Goal: Answer question/provide support: Share knowledge or assist other users

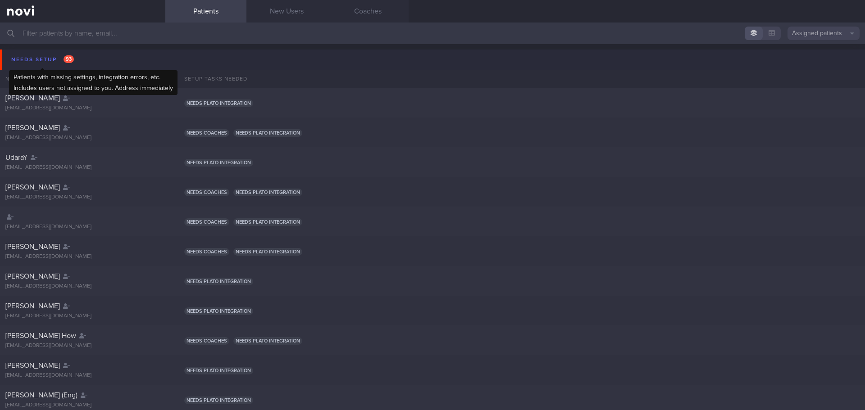
click at [16, 58] on div "Needs setup 93" at bounding box center [42, 60] width 67 height 12
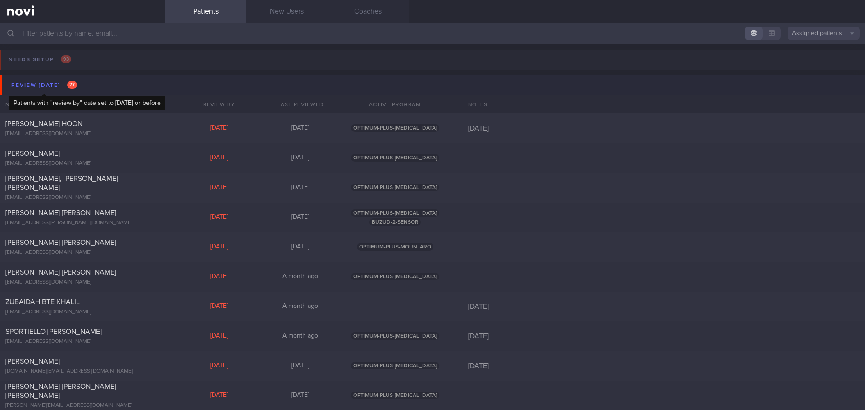
click at [25, 85] on div "Review [DATE] 77" at bounding box center [44, 85] width 70 height 12
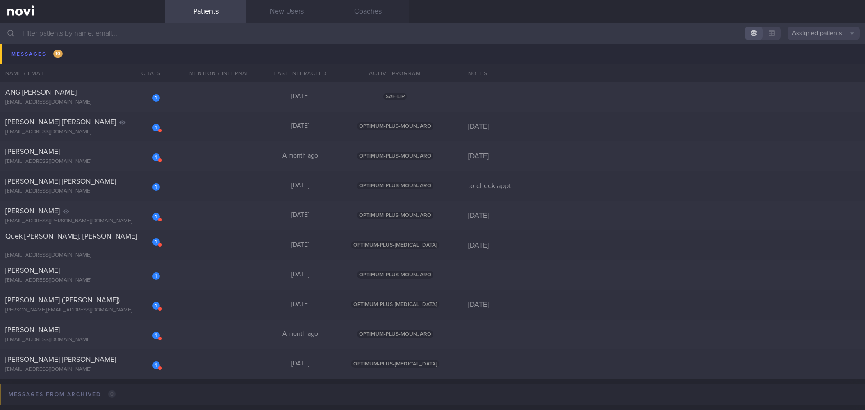
scroll to position [180, 0]
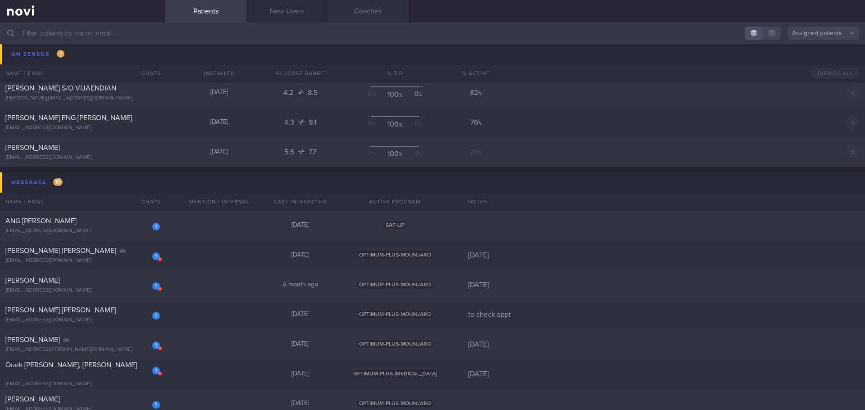
click at [379, 19] on link "Coaches" at bounding box center [368, 11] width 81 height 23
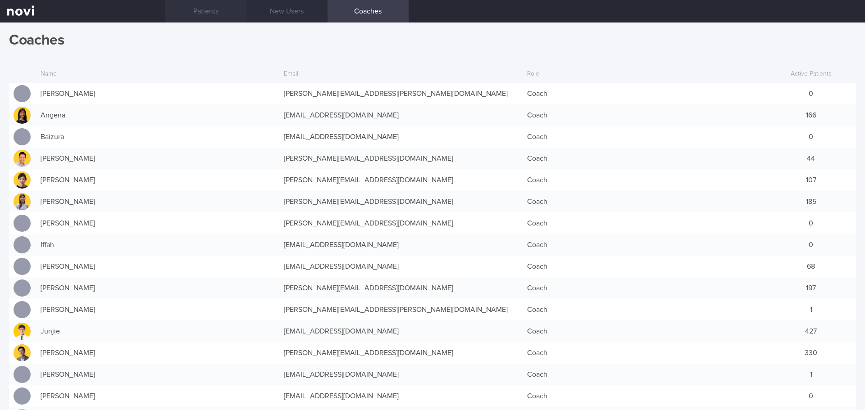
click at [205, 9] on link "Patients" at bounding box center [205, 11] width 81 height 23
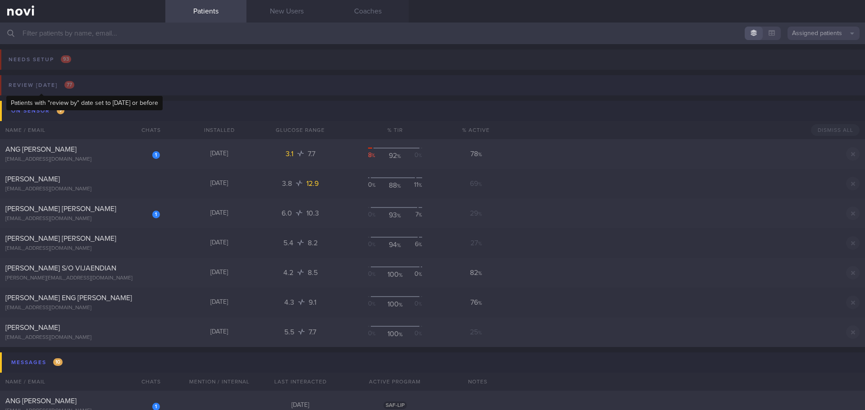
click at [62, 87] on div "Review [DATE] 77" at bounding box center [41, 85] width 70 height 12
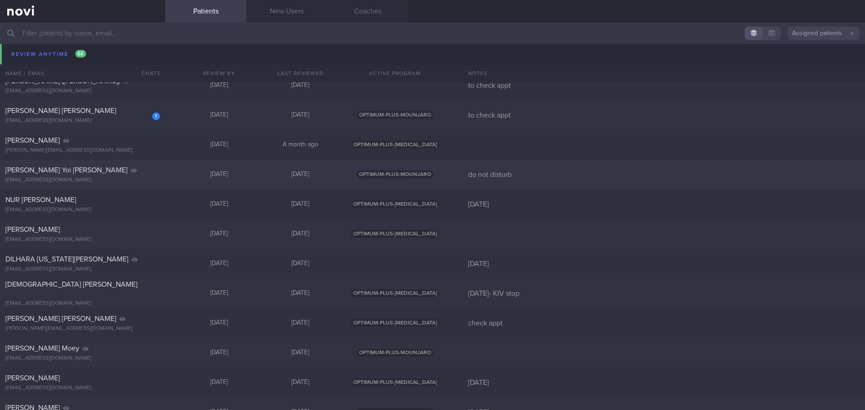
scroll to position [3965, 0]
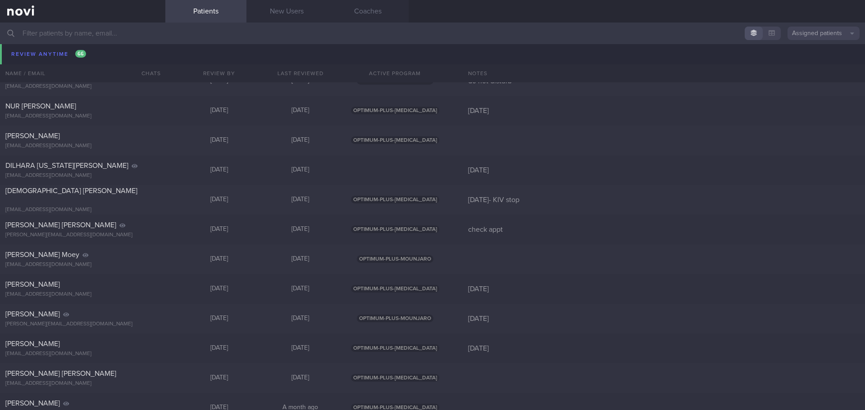
click at [63, 51] on div "[PERSON_NAME] Seng [EMAIL_ADDRESS][DOMAIN_NAME]" at bounding box center [82, 51] width 165 height 18
click at [61, 55] on div "[PERSON_NAME][EMAIL_ADDRESS][DOMAIN_NAME]" at bounding box center [82, 57] width 155 height 7
click at [44, 59] on div "[PERSON_NAME][EMAIL_ADDRESS][DOMAIN_NAME]" at bounding box center [82, 57] width 155 height 7
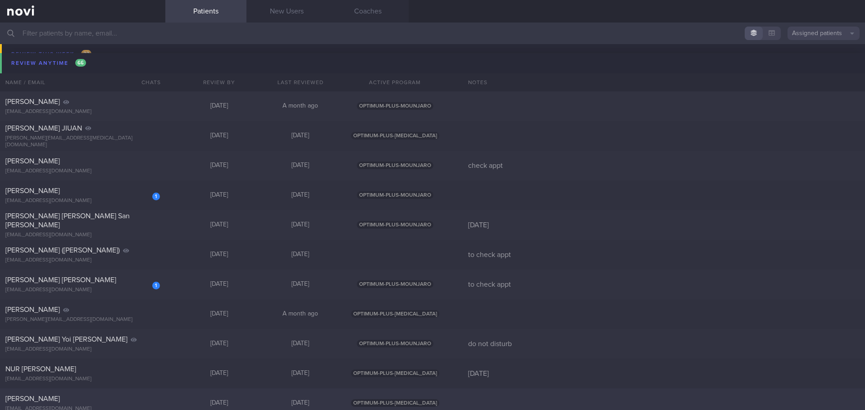
scroll to position [3695, 0]
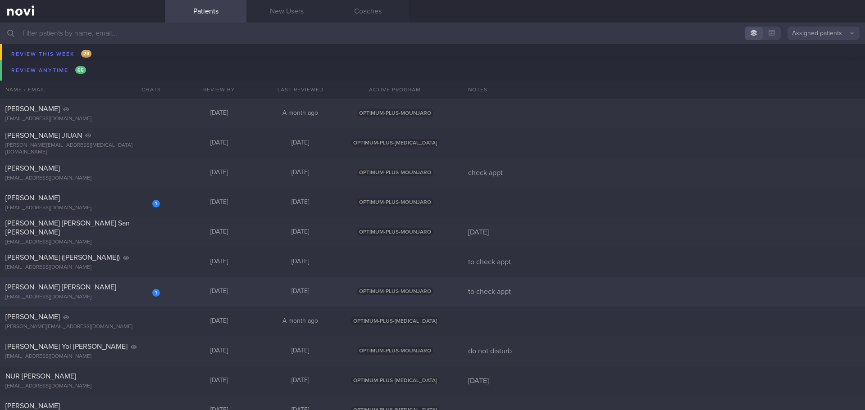
click at [64, 292] on div "1 [PERSON_NAME] [PERSON_NAME] [EMAIL_ADDRESS][DOMAIN_NAME]" at bounding box center [82, 292] width 165 height 18
select select "8"
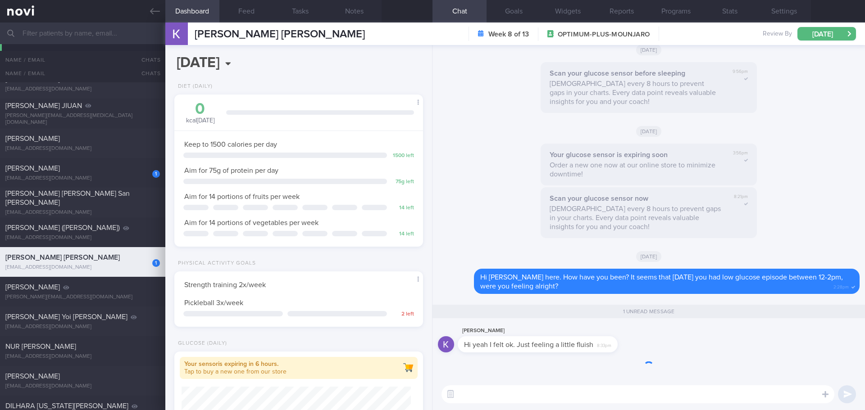
scroll to position [3665, 0]
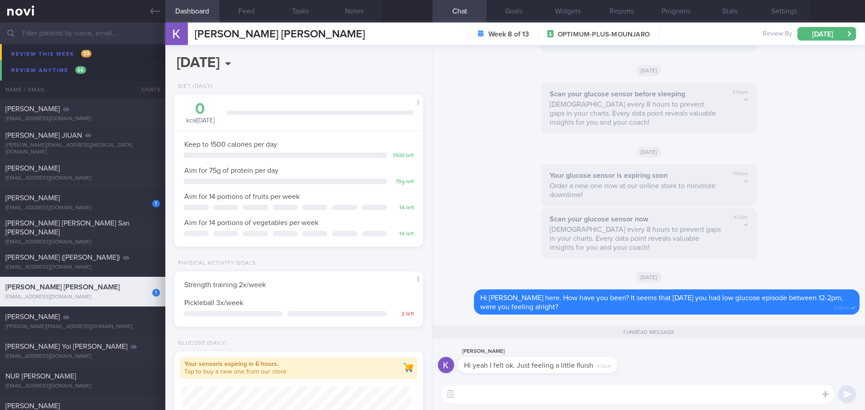
click at [671, 356] on div "[PERSON_NAME] Hi yeah I felt ok. Just feeling a little fluish 8:33pm" at bounding box center [649, 362] width 422 height 32
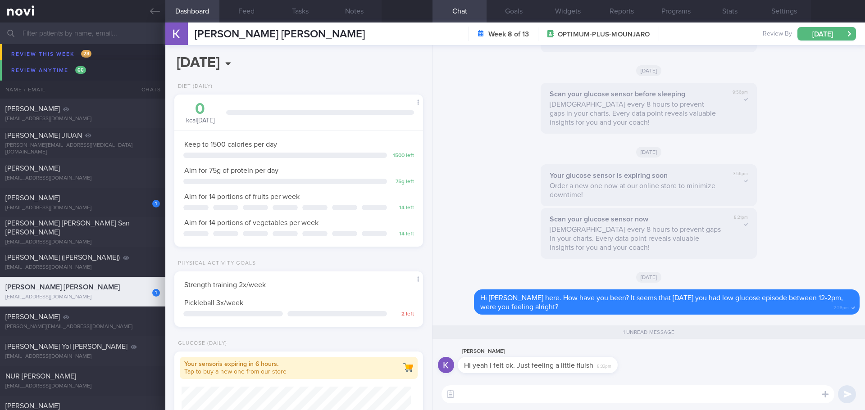
click at [671, 356] on div "[PERSON_NAME] Hi yeah I felt ok. Just feeling a little fluish 8:33pm" at bounding box center [649, 362] width 422 height 32
click at [664, 356] on div "[PERSON_NAME] Hi yeah I felt ok. Just feeling a little fluish 8:33pm" at bounding box center [649, 362] width 422 height 32
click at [250, 12] on button "Feed" at bounding box center [246, 11] width 54 height 23
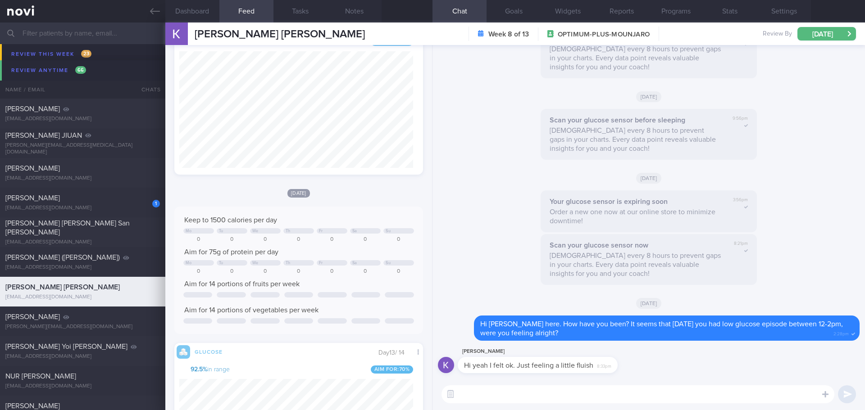
click at [67, 35] on input "text" at bounding box center [432, 34] width 865 height 22
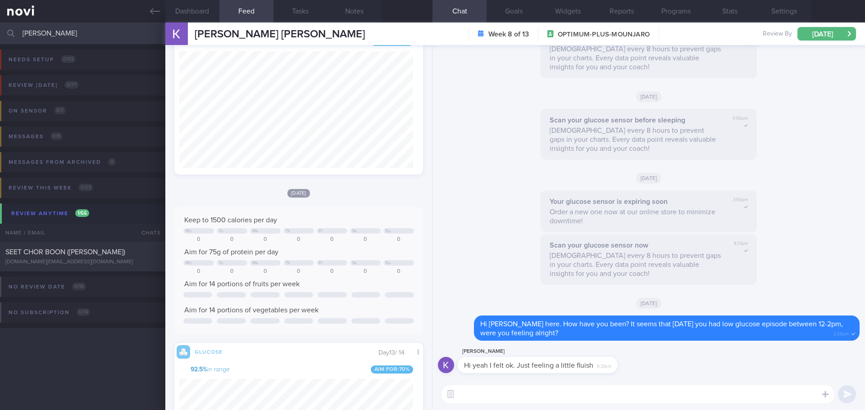
type input "[PERSON_NAME]"
click at [96, 247] on div "SEET CHOR BOON ([PERSON_NAME]) [DOMAIN_NAME][EMAIL_ADDRESS][DOMAIN_NAME] [DATE]…" at bounding box center [432, 257] width 865 height 30
type input "on WA"
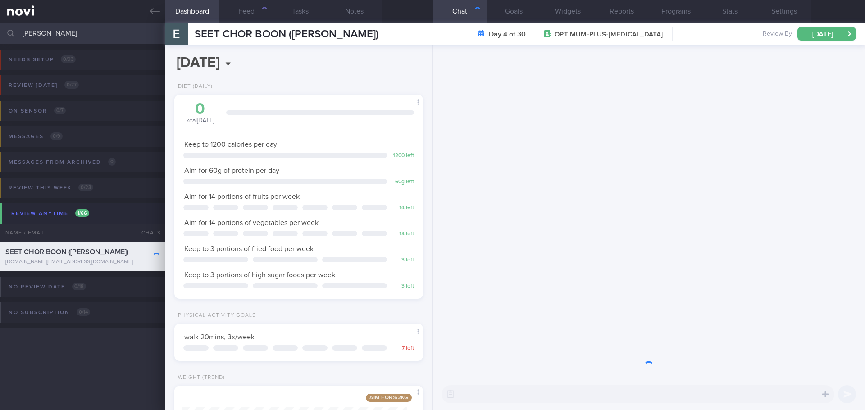
scroll to position [126, 226]
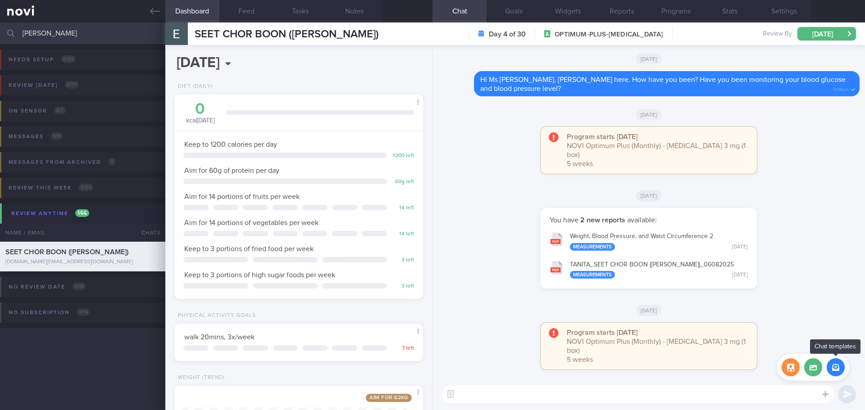
click at [692, 356] on button "button" at bounding box center [836, 368] width 18 height 18
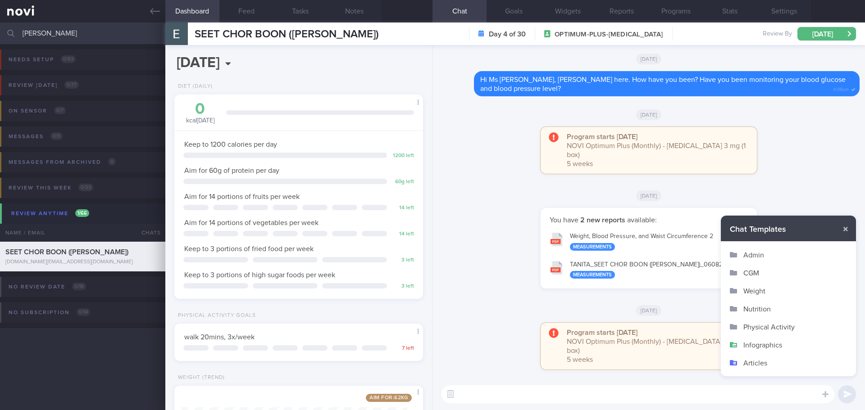
click at [692, 345] on button "Infographics" at bounding box center [788, 345] width 135 height 18
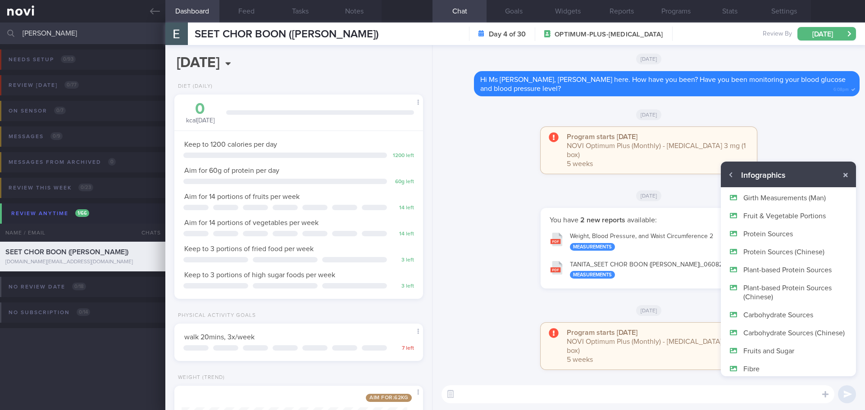
scroll to position [54, 0]
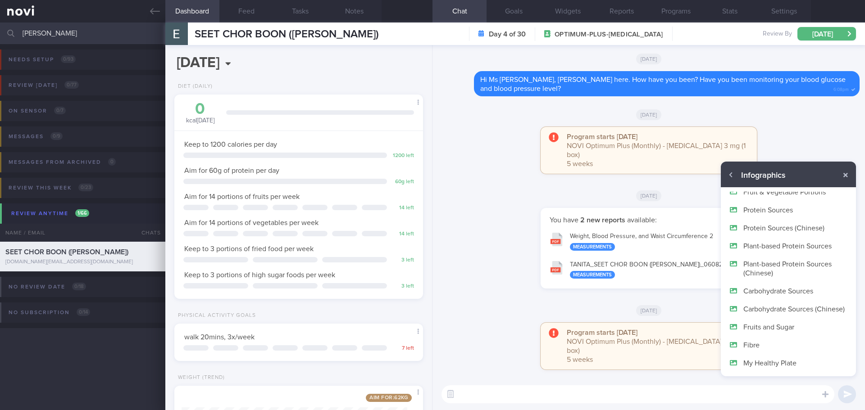
click at [692, 356] on button "My Healthy Plate" at bounding box center [788, 363] width 135 height 18
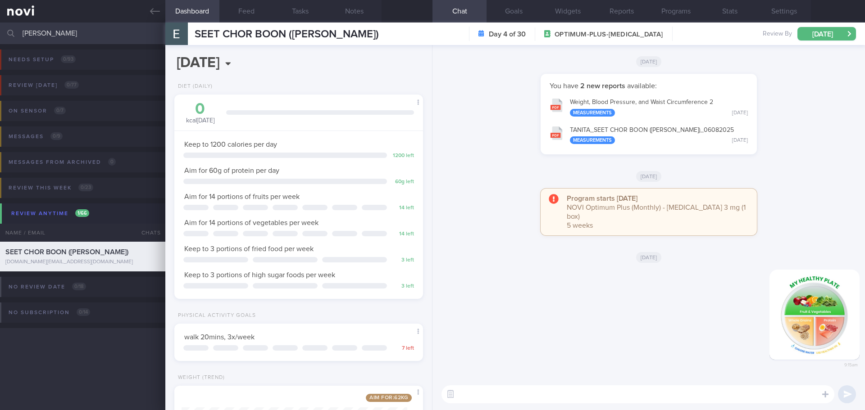
scroll to position [0, 0]
click at [692, 304] on img "button" at bounding box center [815, 315] width 90 height 90
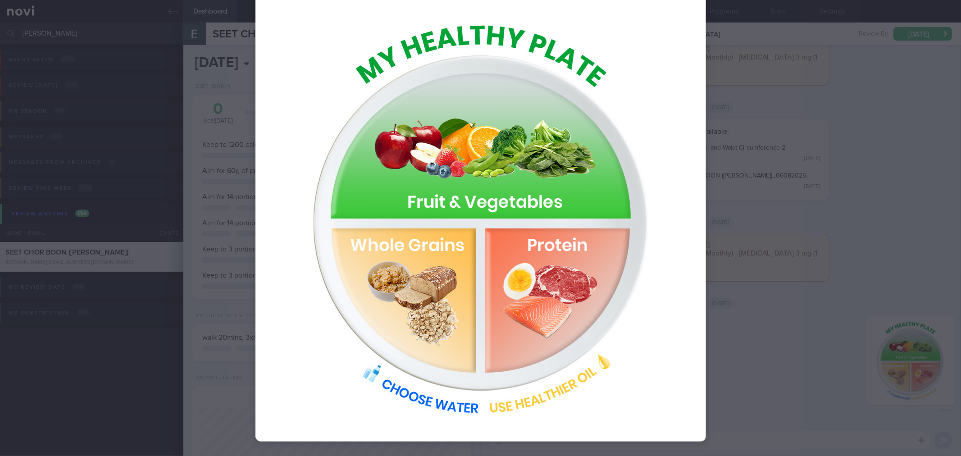
scroll to position [45, 0]
click at [692, 70] on div at bounding box center [480, 228] width 961 height 456
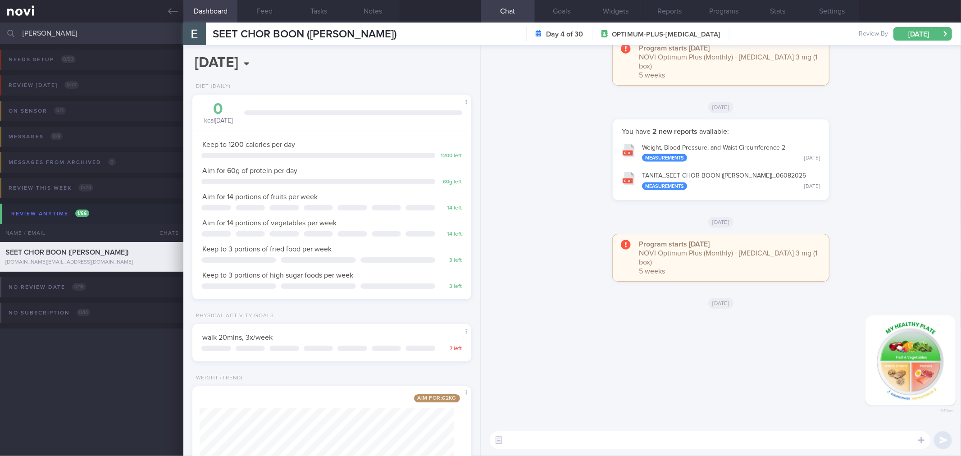
click at [692, 94] on div "Program starts [DATE] NOVI Optimum Plus (Monthly) - [MEDICAL_DATA] 3 mg (1 box)…" at bounding box center [721, 66] width 470 height 56
drag, startPoint x: 41, startPoint y: 29, endPoint x: 5, endPoint y: 38, distance: 37.9
click at [5, 38] on div "[PERSON_NAME] Assigned patients Assigned patients All active patients Archived …" at bounding box center [480, 34] width 961 height 22
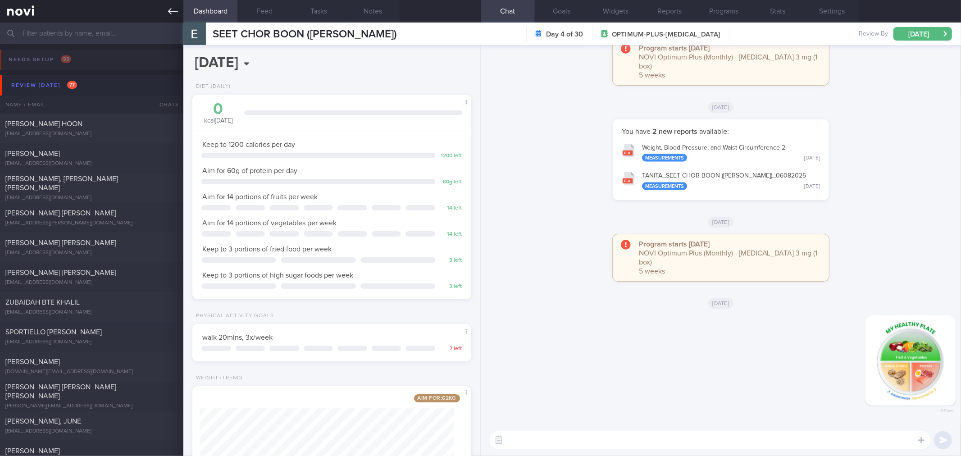
click at [169, 7] on icon at bounding box center [173, 11] width 10 height 10
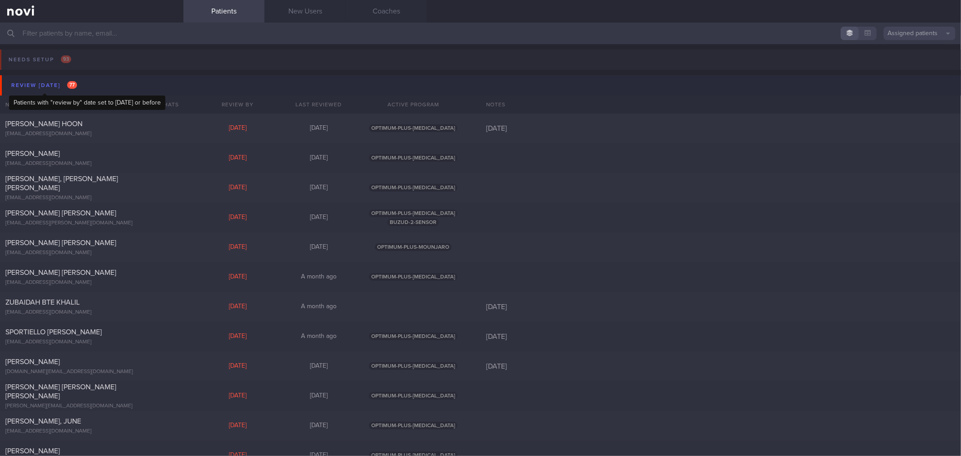
click at [57, 83] on div "Review [DATE] 77" at bounding box center [44, 85] width 70 height 12
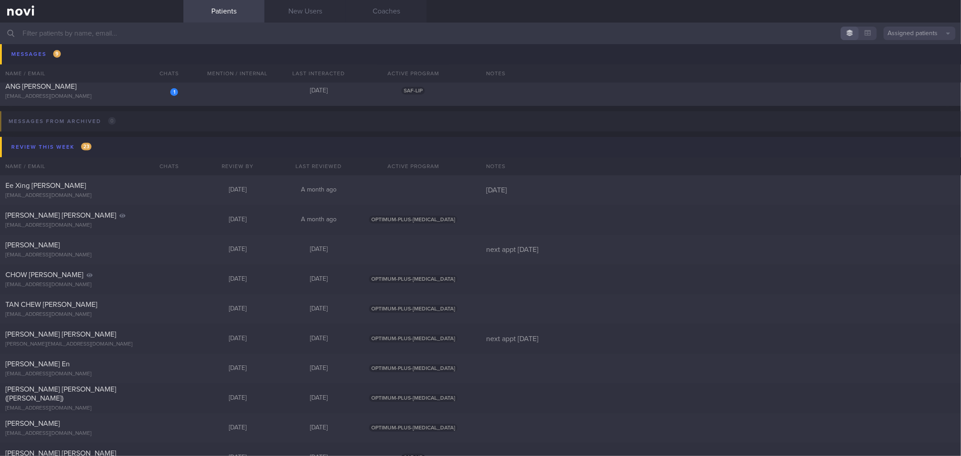
scroll to position [551, 0]
click at [96, 190] on div "Ee Xing [PERSON_NAME]" at bounding box center [90, 187] width 170 height 9
select select "8"
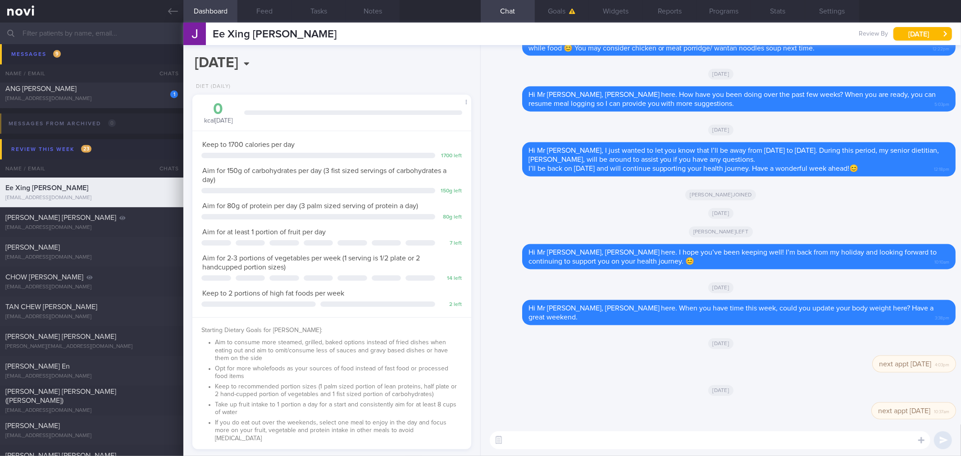
scroll to position [140, 255]
click at [170, 7] on icon at bounding box center [173, 11] width 10 height 10
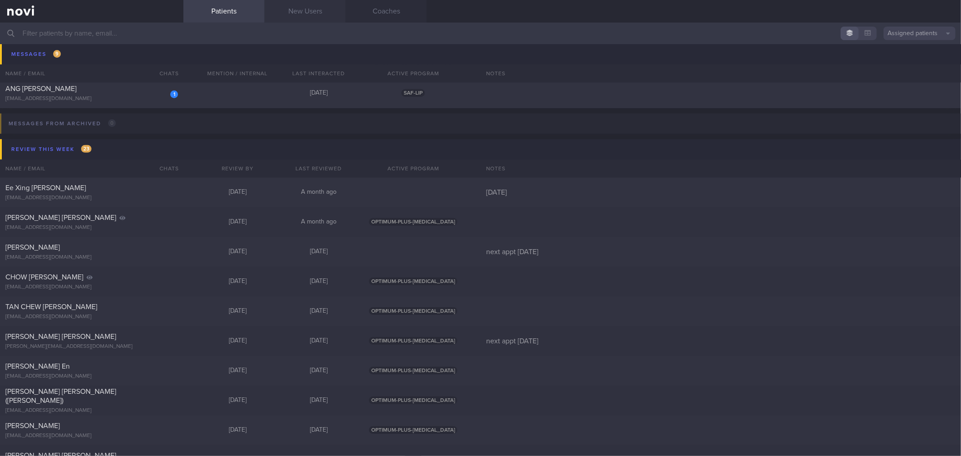
click at [308, 14] on link "New Users" at bounding box center [304, 11] width 81 height 23
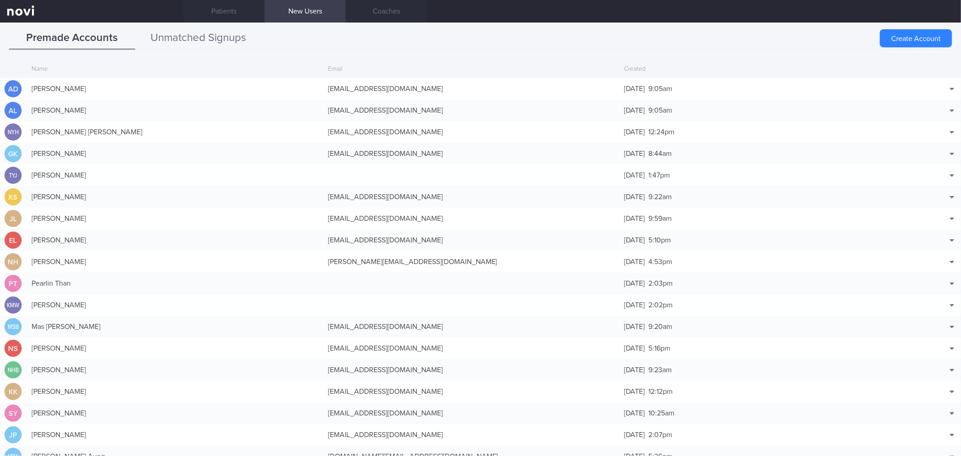
click at [221, 36] on button "Unmatched Signups" at bounding box center [198, 38] width 126 height 23
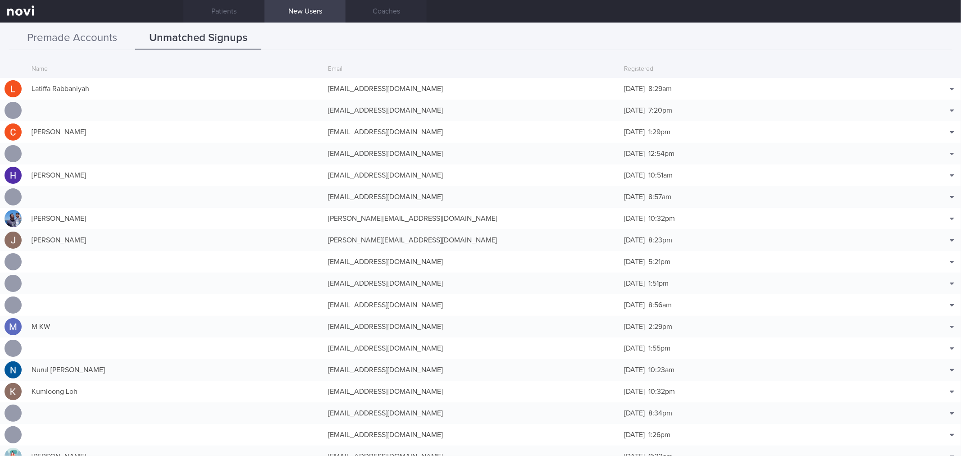
click at [50, 40] on button "Premade Accounts" at bounding box center [72, 38] width 126 height 23
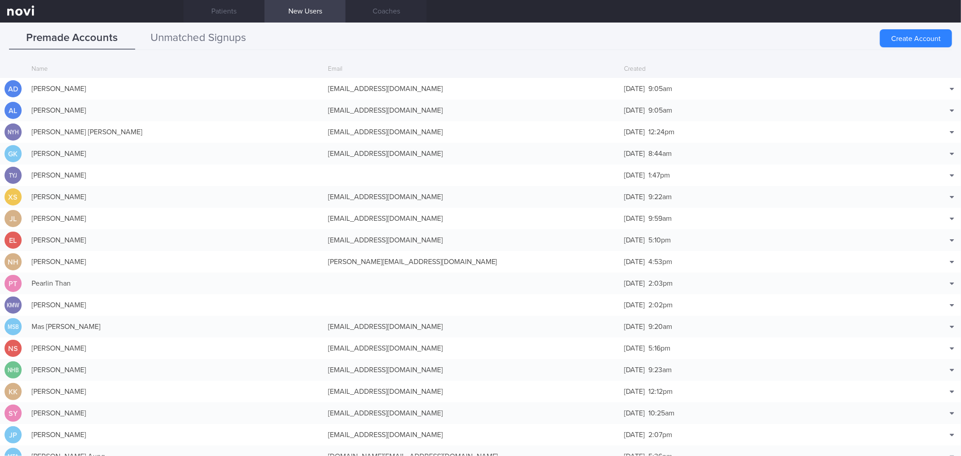
click at [175, 34] on button "Unmatched Signups" at bounding box center [198, 38] width 126 height 23
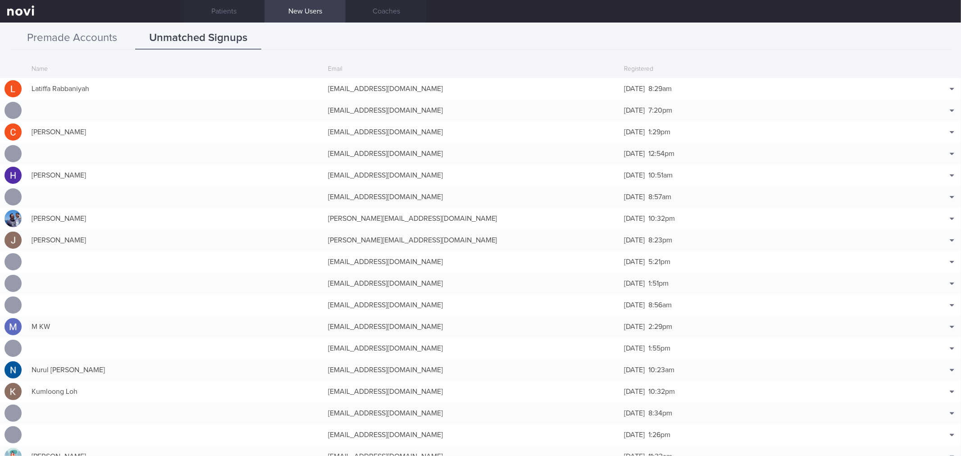
click at [69, 32] on button "Premade Accounts" at bounding box center [72, 38] width 126 height 23
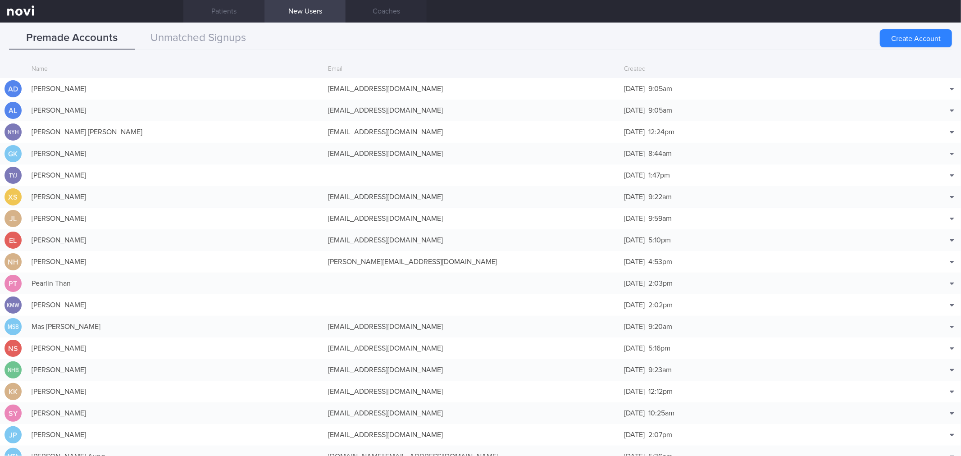
click at [237, 15] on link "Patients" at bounding box center [223, 11] width 81 height 23
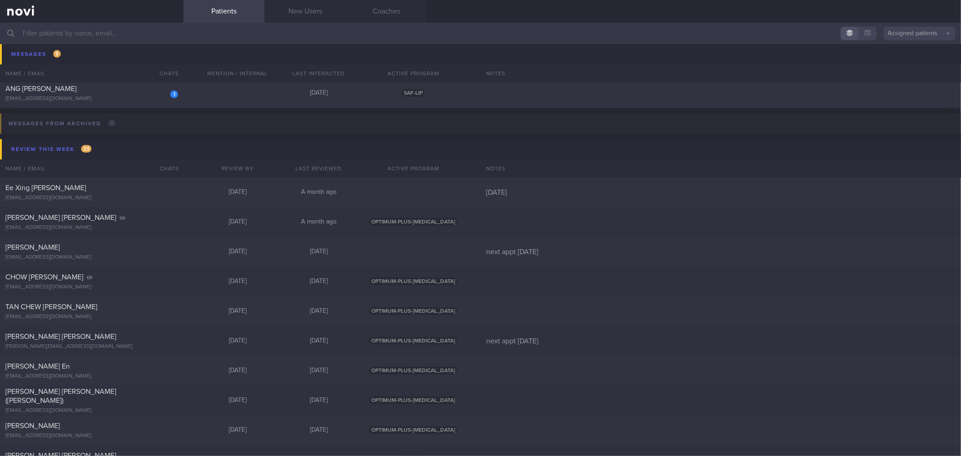
click at [348, 32] on input "text" at bounding box center [480, 34] width 961 height 22
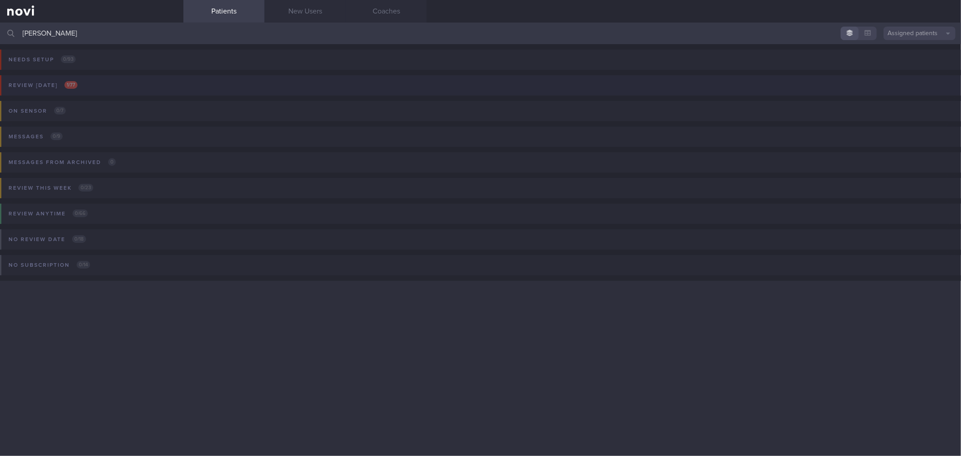
type input "[PERSON_NAME]"
click at [111, 83] on button "Review [DATE] 1 / 77" at bounding box center [479, 88] width 964 height 26
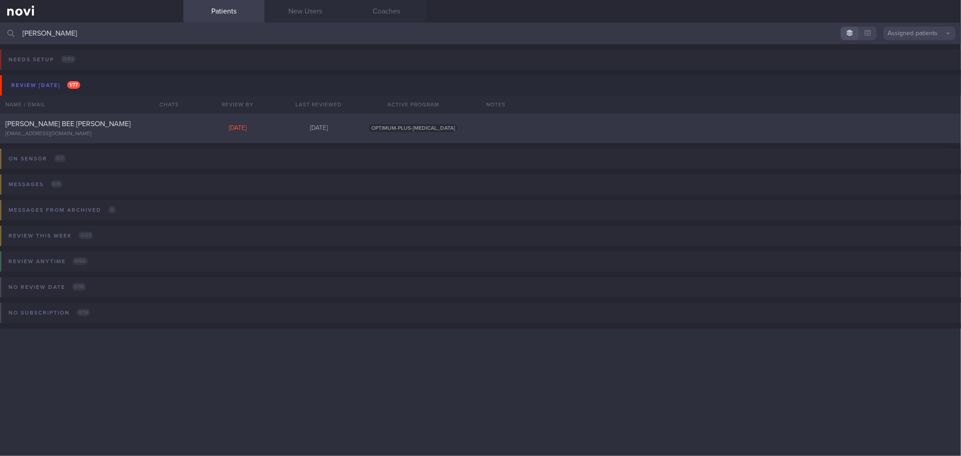
click at [56, 124] on span "[PERSON_NAME] BEE [PERSON_NAME]" at bounding box center [67, 123] width 125 height 7
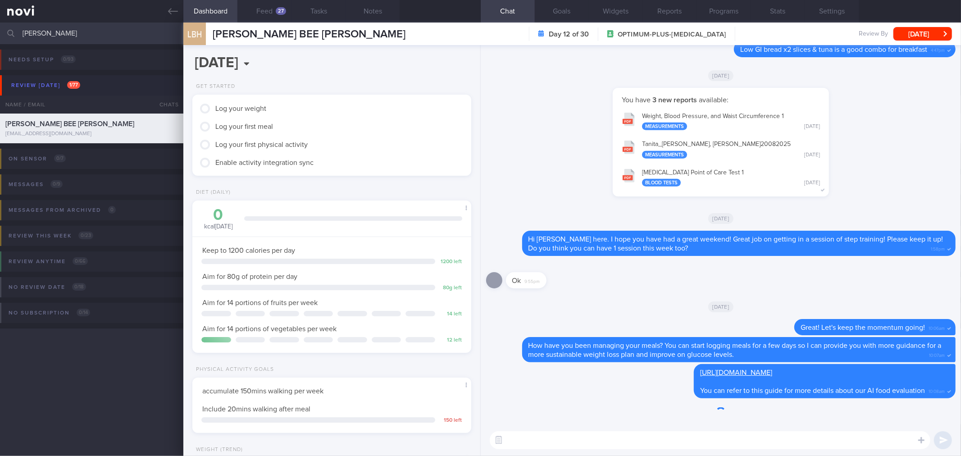
scroll to position [140, 255]
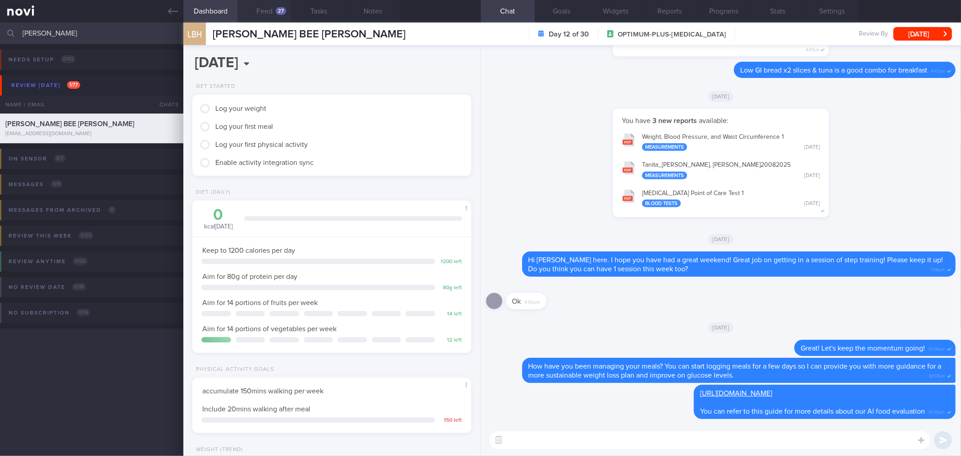
click at [255, 12] on button "Feed 27" at bounding box center [264, 11] width 54 height 23
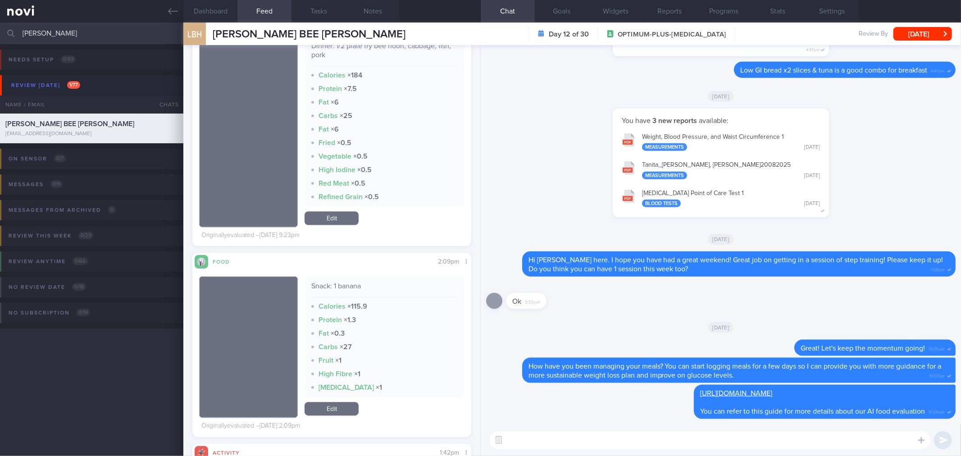
scroll to position [2253, 0]
